Goal: Task Accomplishment & Management: Manage account settings

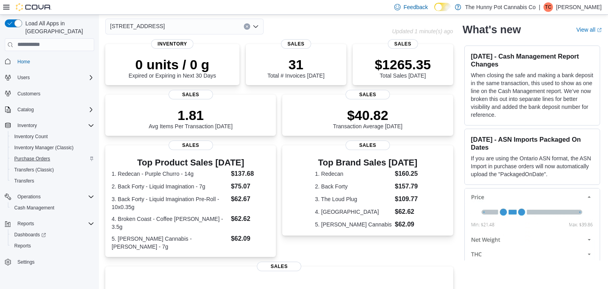
scroll to position [36, 0]
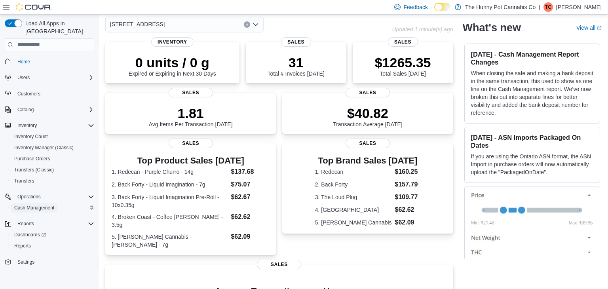
click at [41, 205] on span "Cash Management" at bounding box center [34, 208] width 40 height 6
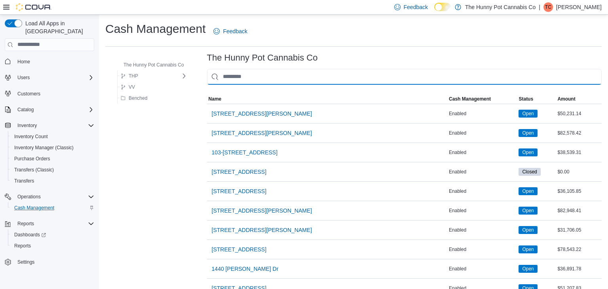
click at [232, 79] on input "This is a search bar. As you type, the results lower in the page will automatic…" at bounding box center [404, 77] width 395 height 16
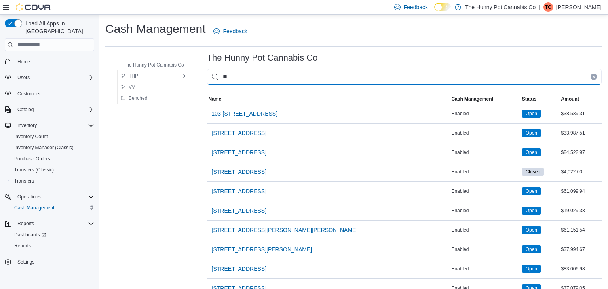
type input "***"
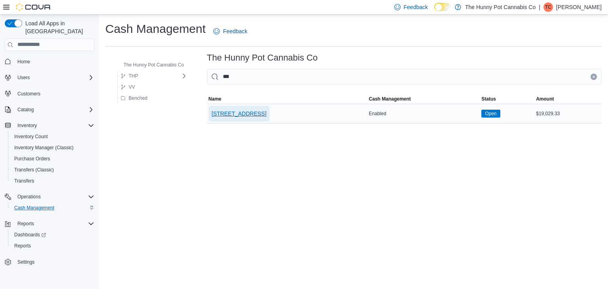
click at [232, 115] on span "[STREET_ADDRESS]" at bounding box center [239, 114] width 55 height 8
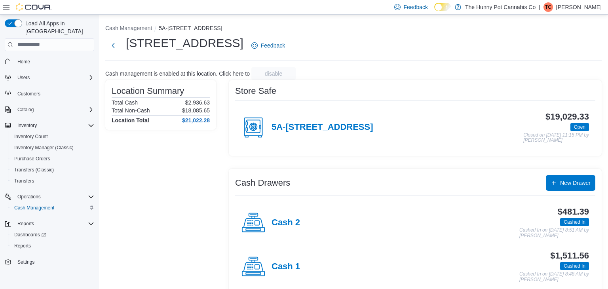
scroll to position [12, 0]
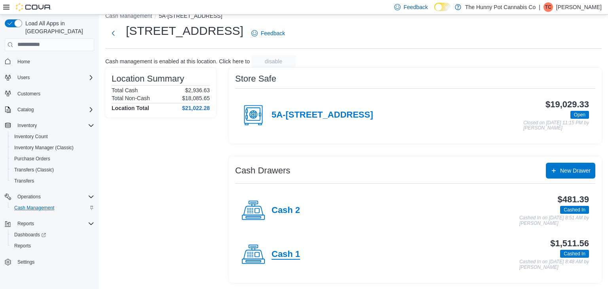
click at [288, 253] on h4 "Cash 1" at bounding box center [286, 254] width 29 height 10
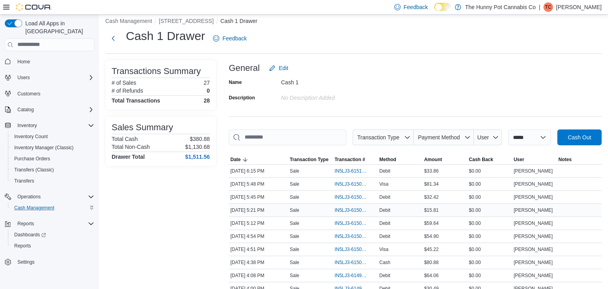
scroll to position [9, 0]
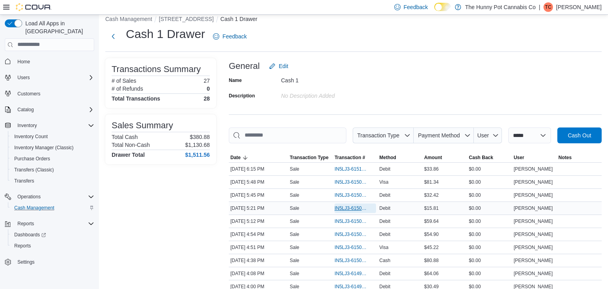
click at [338, 209] on span "IN5LJ3-6150697" at bounding box center [352, 208] width 34 height 6
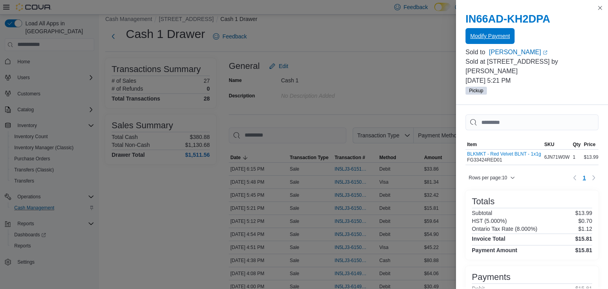
click at [491, 32] on span "Modify Payment" at bounding box center [490, 36] width 40 height 16
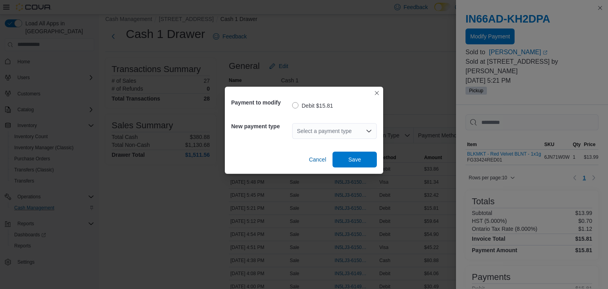
click at [312, 127] on div "Select a payment type" at bounding box center [334, 131] width 85 height 16
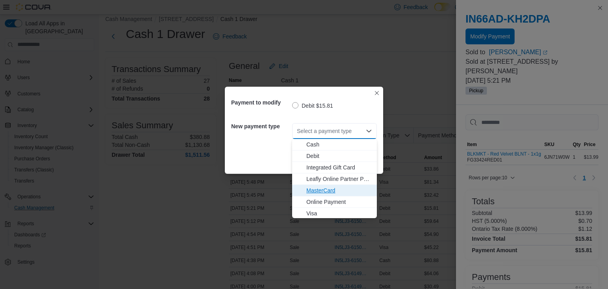
click at [315, 187] on span "MasterCard" at bounding box center [339, 191] width 66 height 8
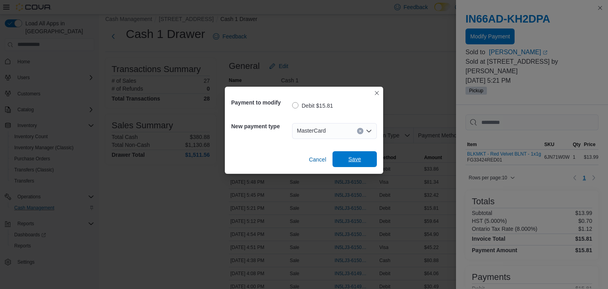
click at [349, 153] on span "Save" at bounding box center [354, 159] width 35 height 16
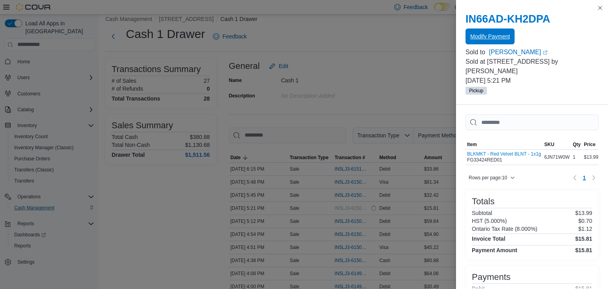
scroll to position [0, 0]
click at [600, 6] on button "Close this dialog" at bounding box center [601, 8] width 10 height 10
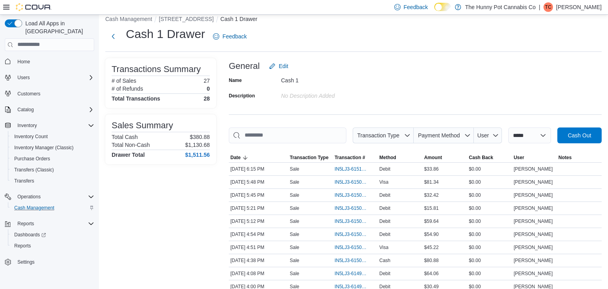
click at [311, 65] on div "General Edit" at bounding box center [415, 66] width 373 height 16
